Goal: Information Seeking & Learning: Learn about a topic

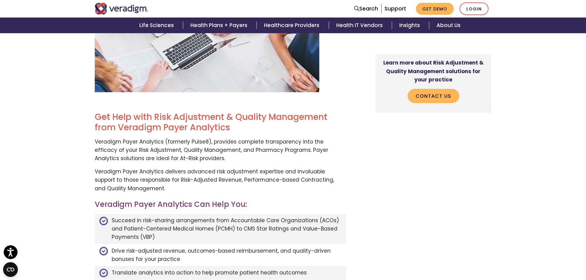
scroll to position [154, 0]
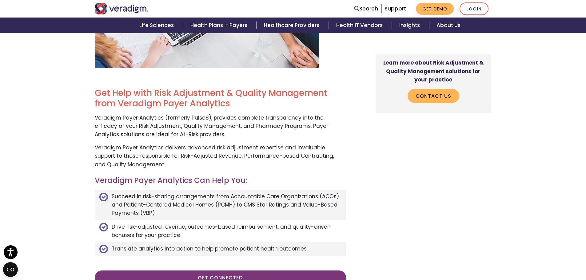
click at [131, 119] on p "Veradigm Payer Analytics (formerly Pulse8), provides complete transparency into…" at bounding box center [220, 126] width 251 height 25
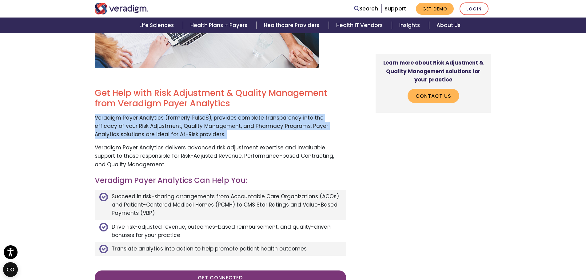
click at [131, 119] on p "Veradigm Payer Analytics (formerly Pulse8), provides complete transparency into…" at bounding box center [220, 126] width 251 height 25
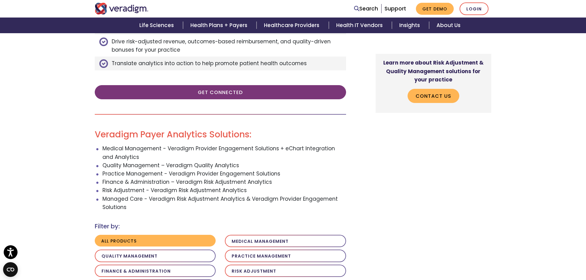
scroll to position [430, 0]
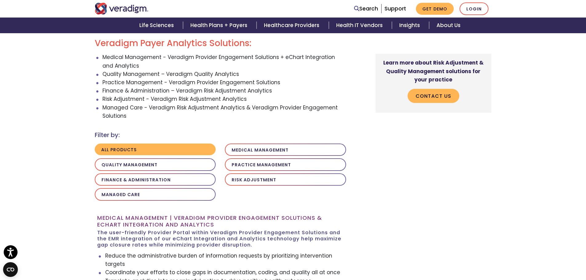
click at [111, 95] on li "Finance & Administration – Veradigm Risk Adjustment Analytics" at bounding box center [223, 91] width 243 height 8
click at [107, 98] on li "Risk Adjustment - Veradigm Risk Adjustment Analytics" at bounding box center [223, 99] width 243 height 8
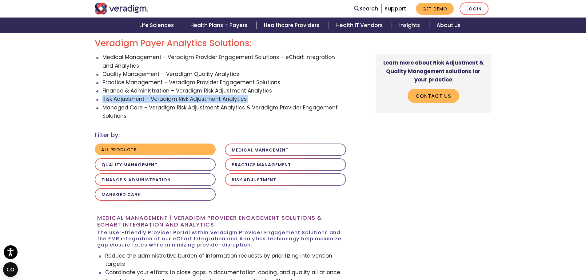
click at [107, 98] on li "Risk Adjustment - Veradigm Risk Adjustment Analytics" at bounding box center [223, 99] width 243 height 8
click at [104, 107] on li "Managed Care - Veradigm Risk Adjustment Analytics & Veradigm Provider Engagemen…" at bounding box center [223, 112] width 243 height 17
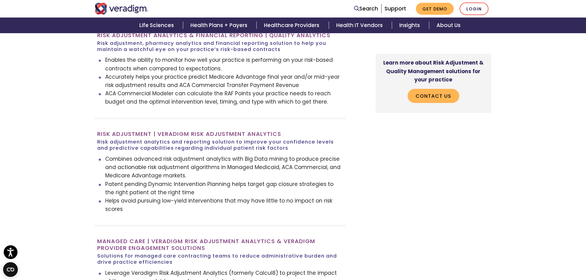
scroll to position [1045, 0]
